Goal: Contribute content

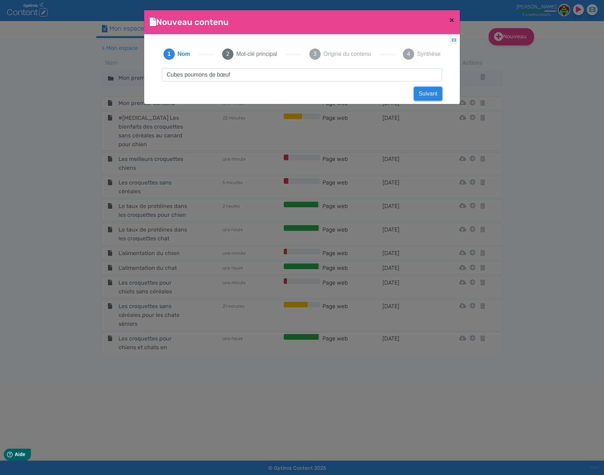
click at [432, 91] on button "Suivant" at bounding box center [428, 93] width 28 height 13
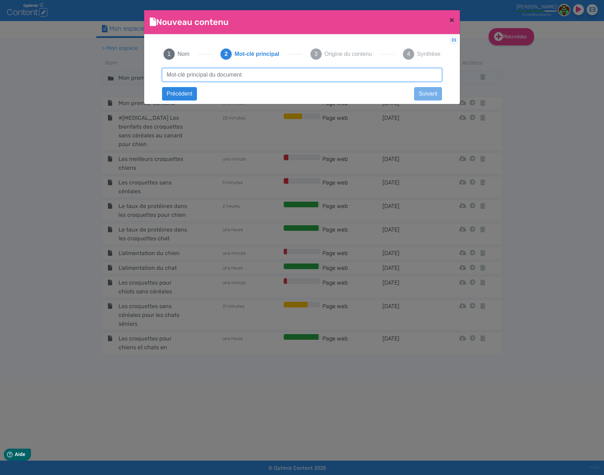
click at [329, 76] on input "text" at bounding box center [302, 74] width 280 height 13
drag, startPoint x: 234, startPoint y: 74, endPoint x: 227, endPoint y: 73, distance: 6.8
click at [227, 73] on input "Cubes de poumons de beouf" at bounding box center [302, 74] width 280 height 13
drag, startPoint x: 240, startPoint y: 74, endPoint x: 229, endPoint y: 74, distance: 11.2
click at [229, 74] on input "Cubes de poumons de beouf" at bounding box center [302, 74] width 280 height 13
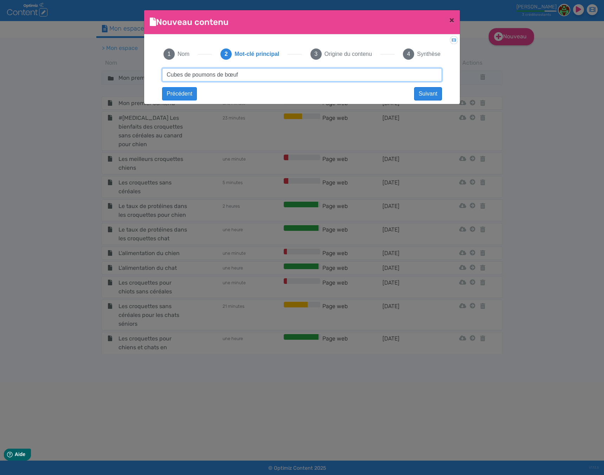
type input "Cubes de poumons de bœuf"
click at [428, 89] on button "Suivant" at bounding box center [428, 93] width 28 height 13
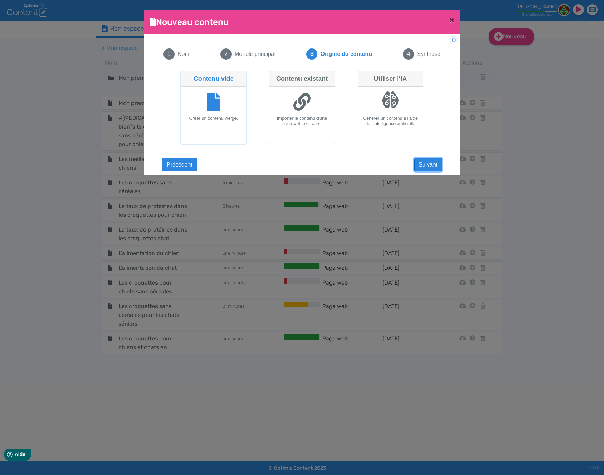
click at [429, 165] on button "Suivant" at bounding box center [428, 164] width 28 height 13
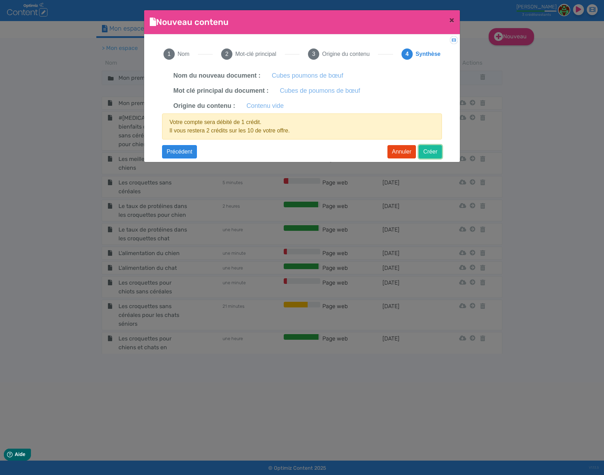
click at [425, 153] on button "Créer" at bounding box center [429, 151] width 23 height 13
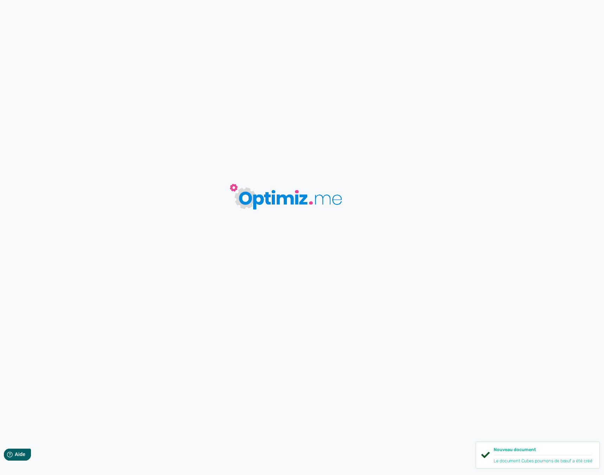
type input "Cubes poumons de bœuf"
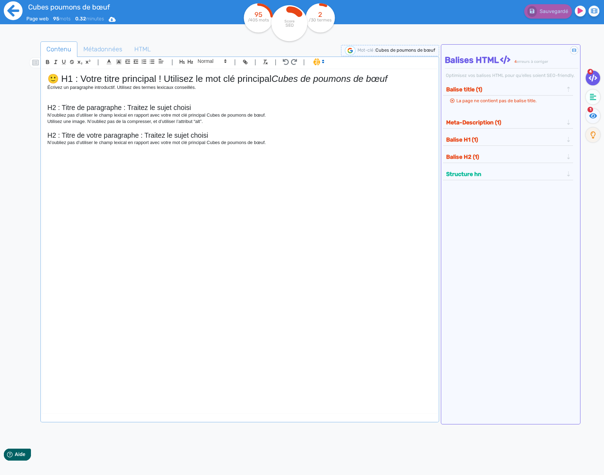
click at [11, 6] on icon at bounding box center [13, 10] width 19 height 19
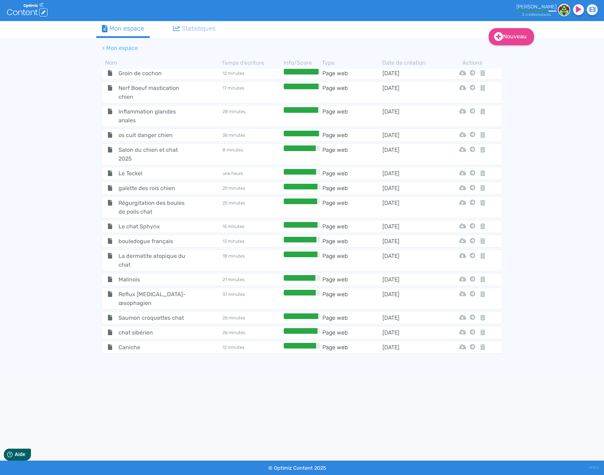
scroll to position [2379, 0]
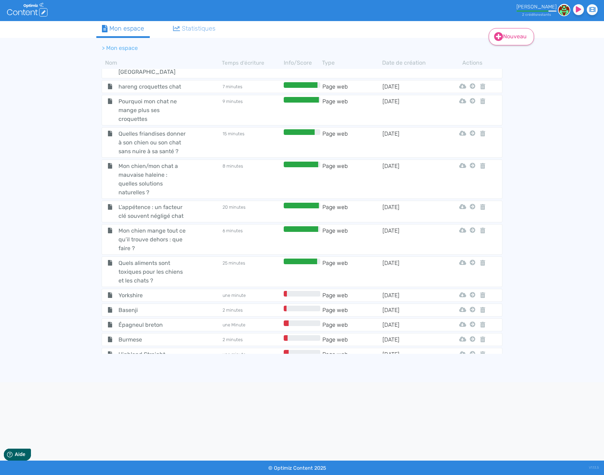
click at [515, 31] on link "Nouveau" at bounding box center [510, 36] width 45 height 17
click at [507, 52] on button "Contenu" at bounding box center [516, 54] width 56 height 11
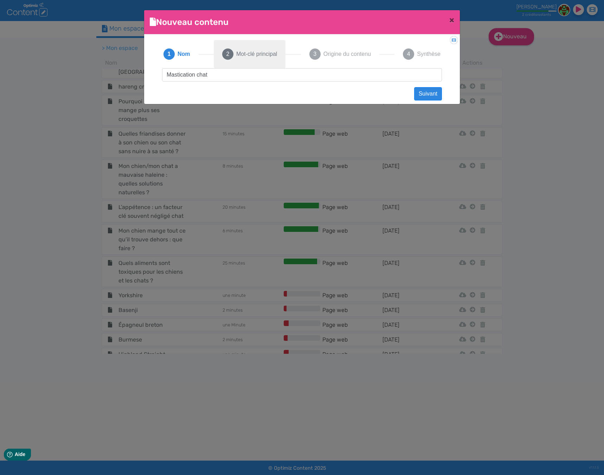
type input "Mastication chat"
click at [254, 62] on button "2 Mot-clé principal" at bounding box center [250, 54] width 72 height 28
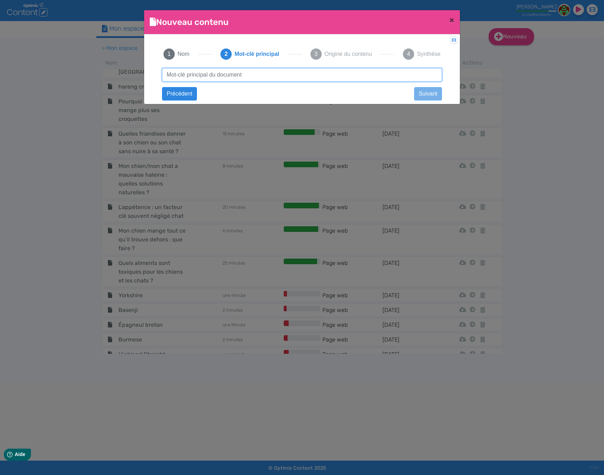
click at [247, 79] on input "text" at bounding box center [302, 74] width 280 height 13
type input "Mastication chat"
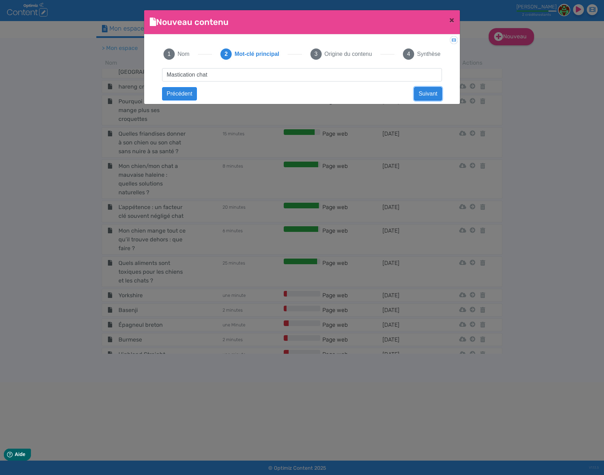
click at [426, 93] on button "Suivant" at bounding box center [428, 93] width 28 height 13
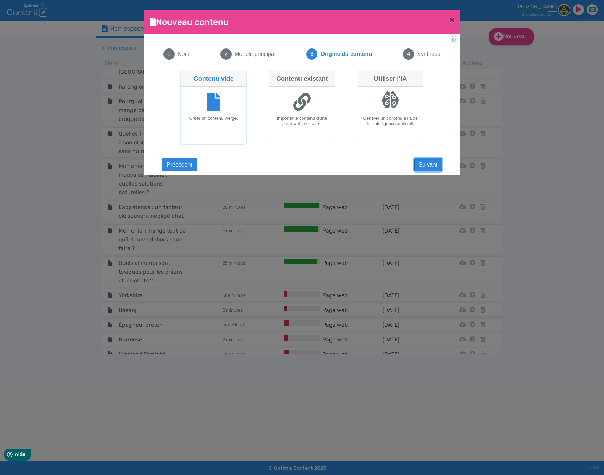
click at [424, 164] on button "Suivant" at bounding box center [428, 164] width 28 height 13
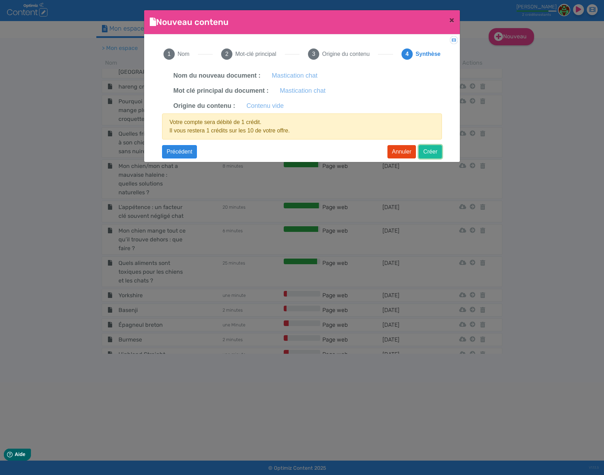
click at [431, 146] on button "Créer" at bounding box center [429, 151] width 23 height 13
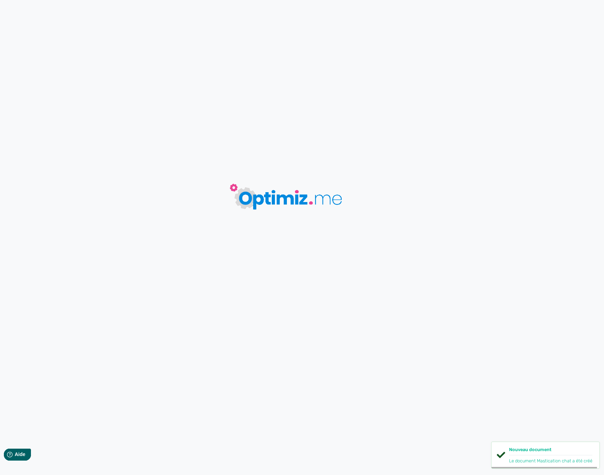
type input "Mastication chat"
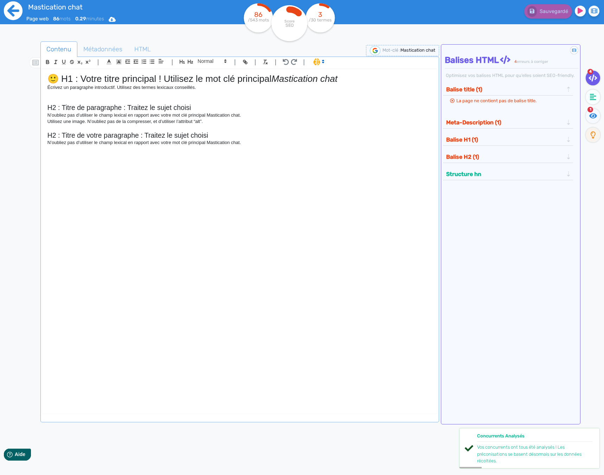
click at [9, 12] on icon at bounding box center [13, 10] width 19 height 19
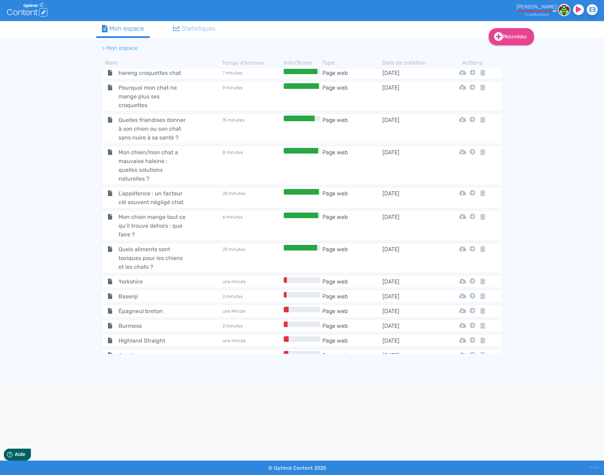
scroll to position [2393, 0]
